Goal: Information Seeking & Learning: Learn about a topic

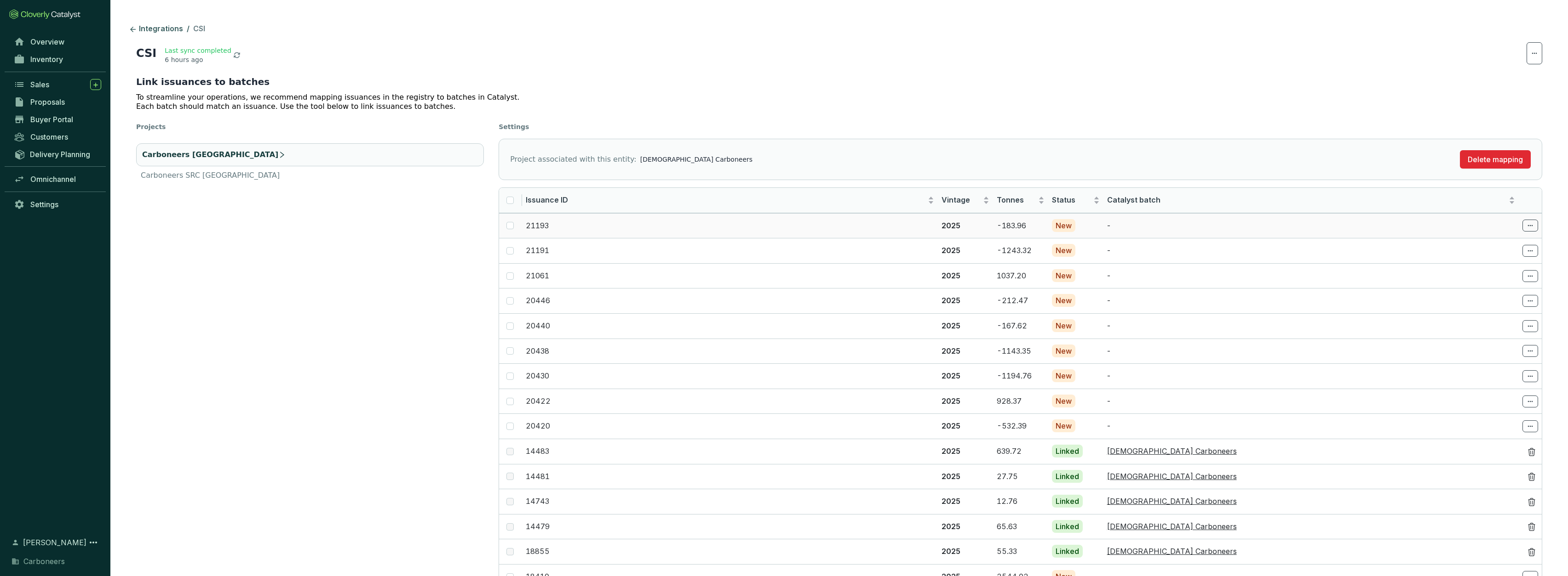
click at [515, 227] on td at bounding box center [510, 225] width 23 height 25
click at [57, 40] on span "Overview" at bounding box center [48, 42] width 34 height 9
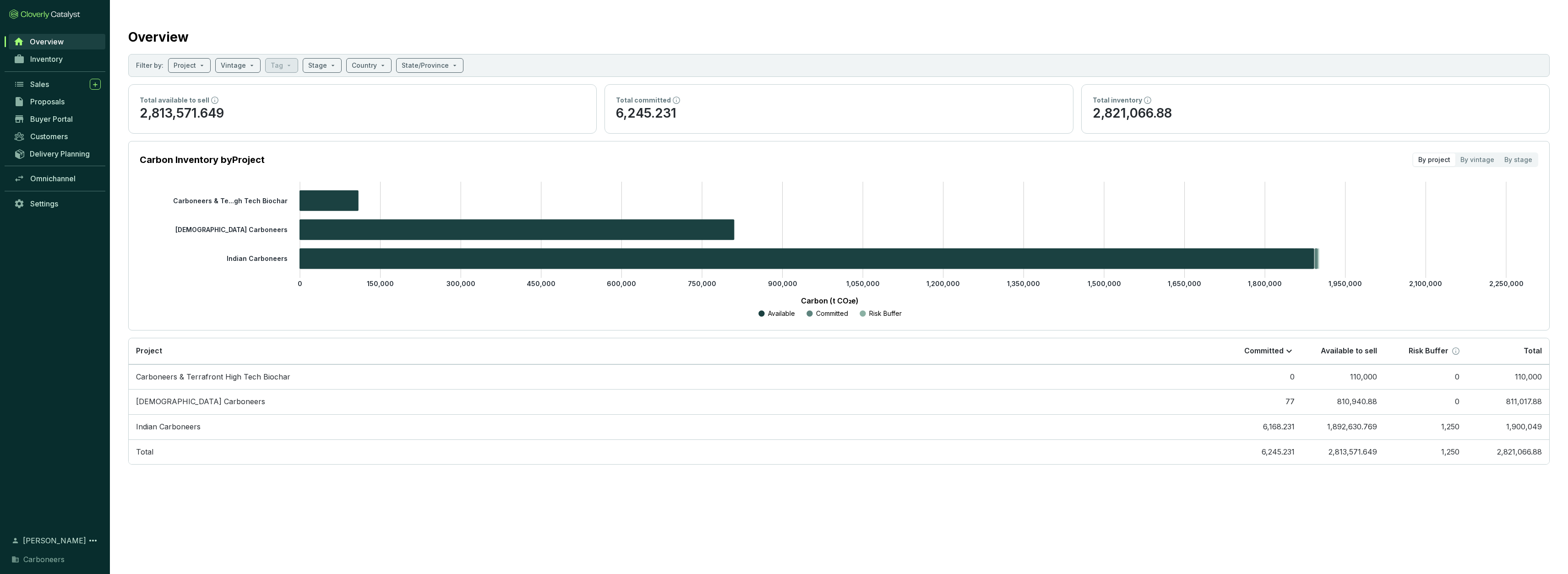
click at [57, 49] on link "Overview" at bounding box center [57, 42] width 97 height 16
click at [57, 56] on span "Inventory" at bounding box center [46, 59] width 32 height 9
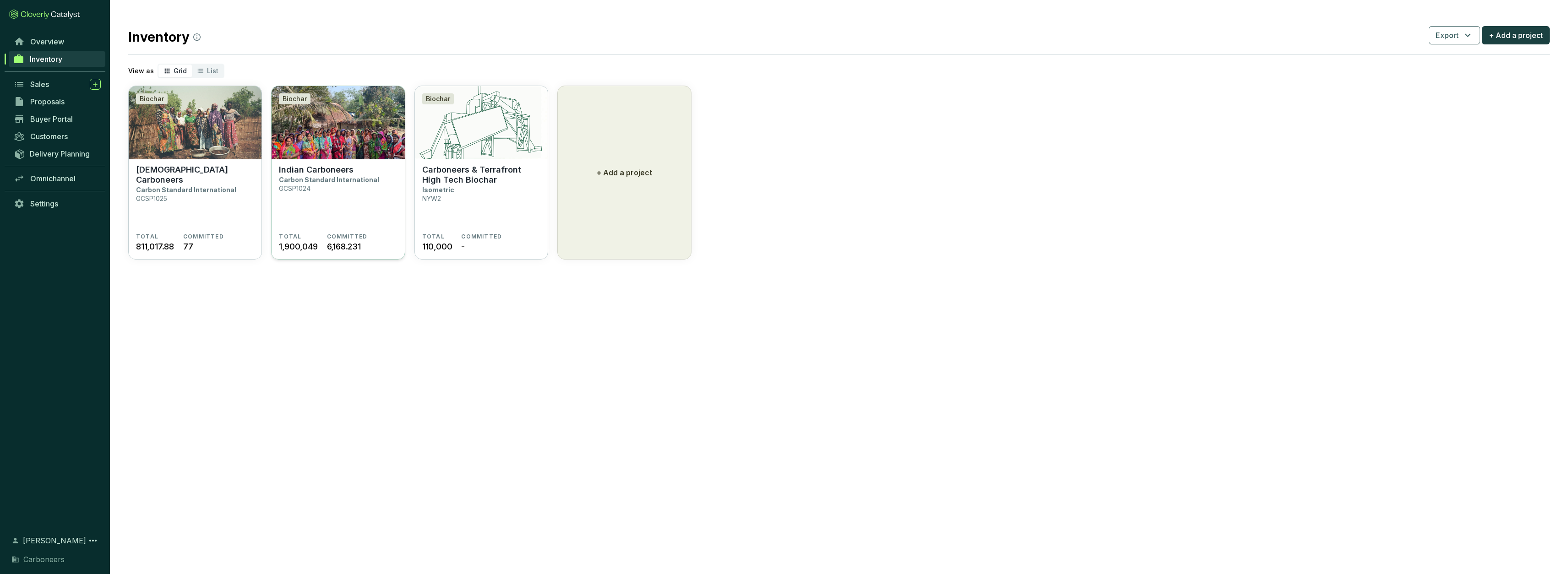
click at [371, 176] on p "Carbon Standard International" at bounding box center [329, 180] width 100 height 8
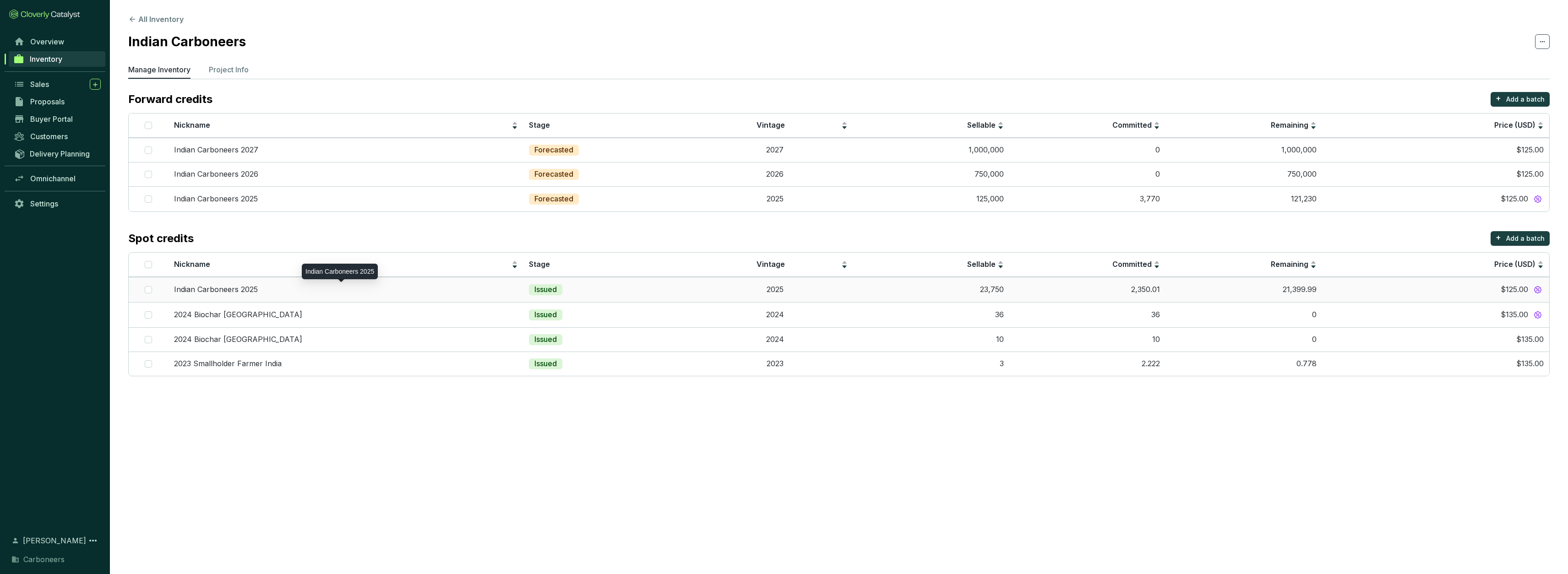
click at [315, 289] on div "Indian Carboneers 2025" at bounding box center [346, 290] width 345 height 10
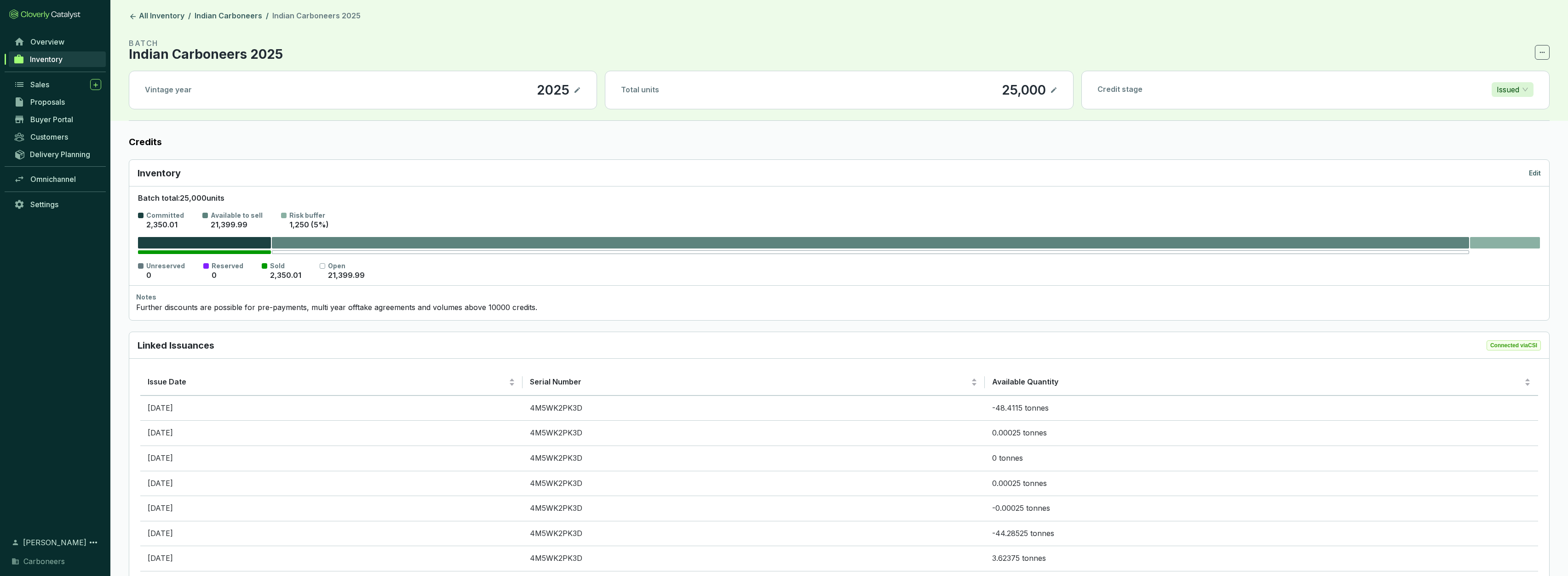
click at [469, 0] on header "All Inventory / Indian Carboneers / Indian Carboneers 2025 BATCH Indian Carbone…" at bounding box center [839, 60] width 1457 height 121
